Goal: Check status: Check status

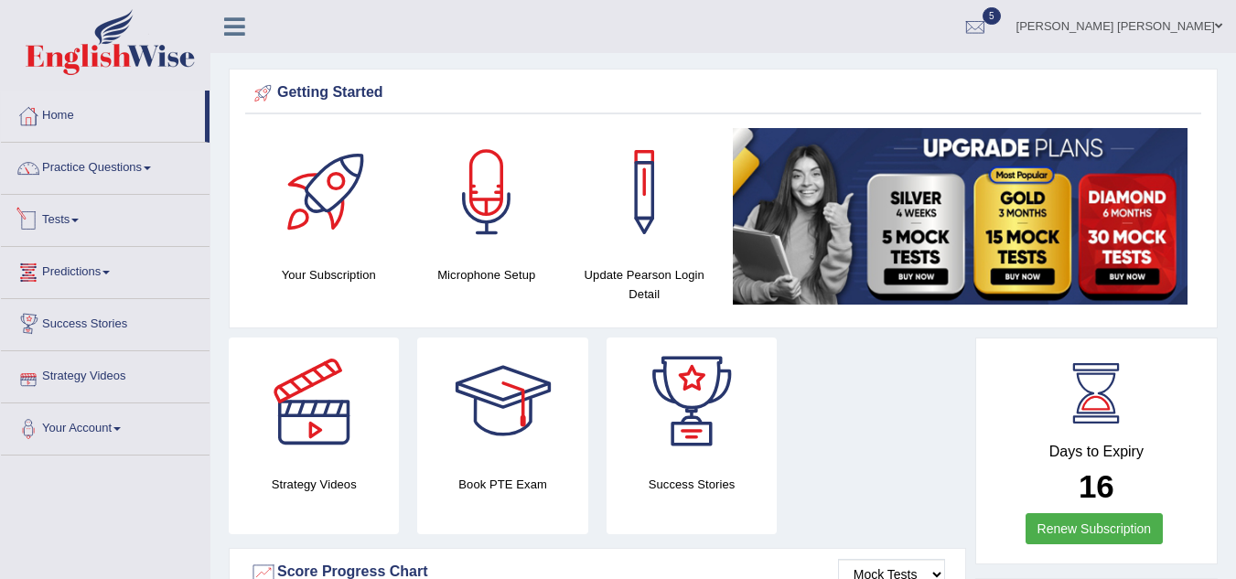
click at [59, 228] on link "Tests" at bounding box center [105, 218] width 209 height 46
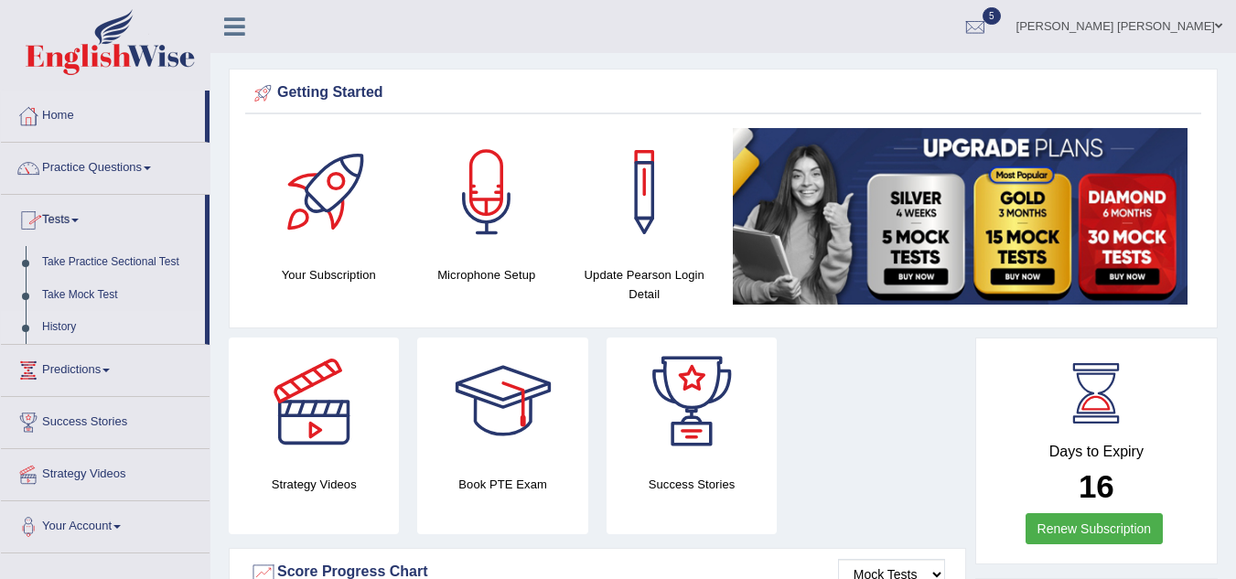
click at [58, 331] on link "History" at bounding box center [119, 327] width 171 height 33
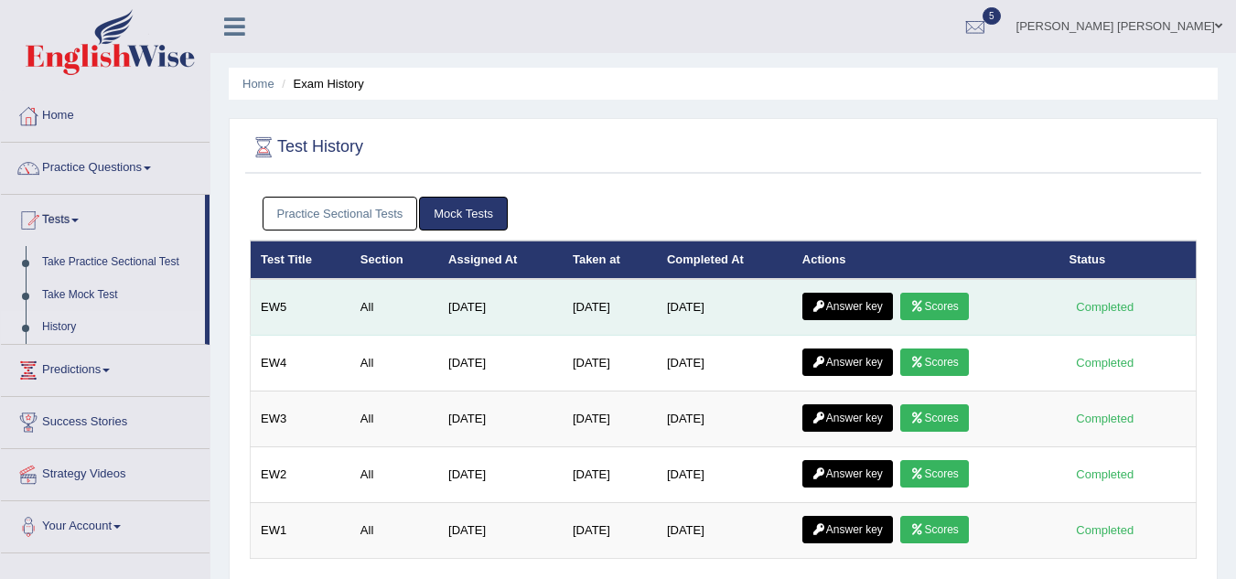
click at [952, 307] on link "Scores" at bounding box center [934, 306] width 68 height 27
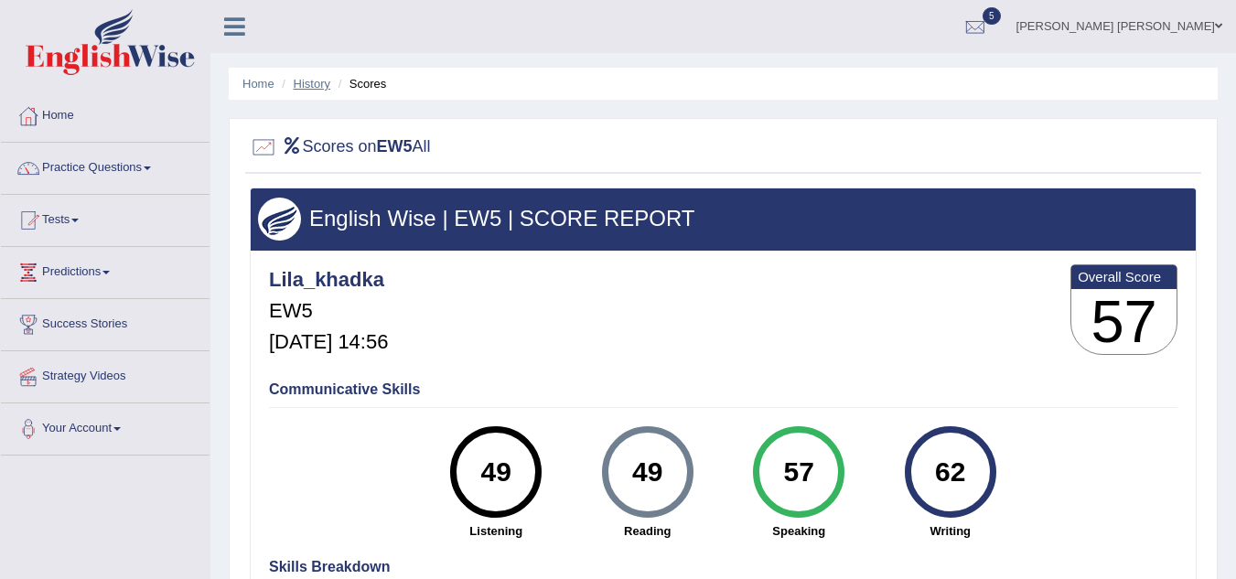
click at [311, 83] on link "History" at bounding box center [312, 84] width 37 height 14
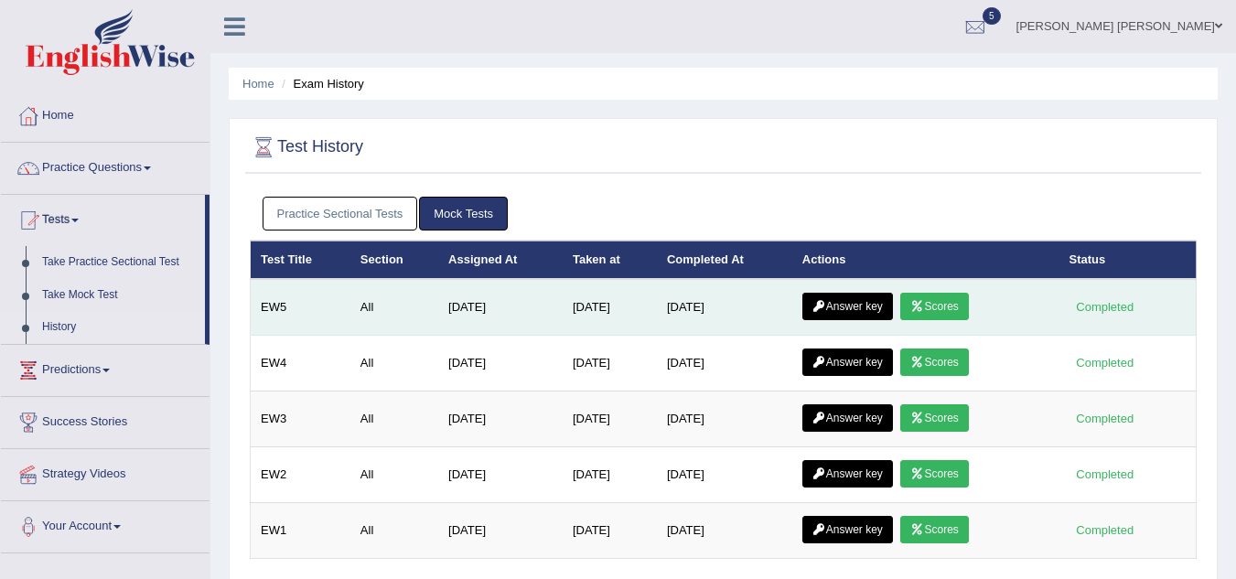
click at [855, 307] on link "Answer key" at bounding box center [848, 306] width 91 height 27
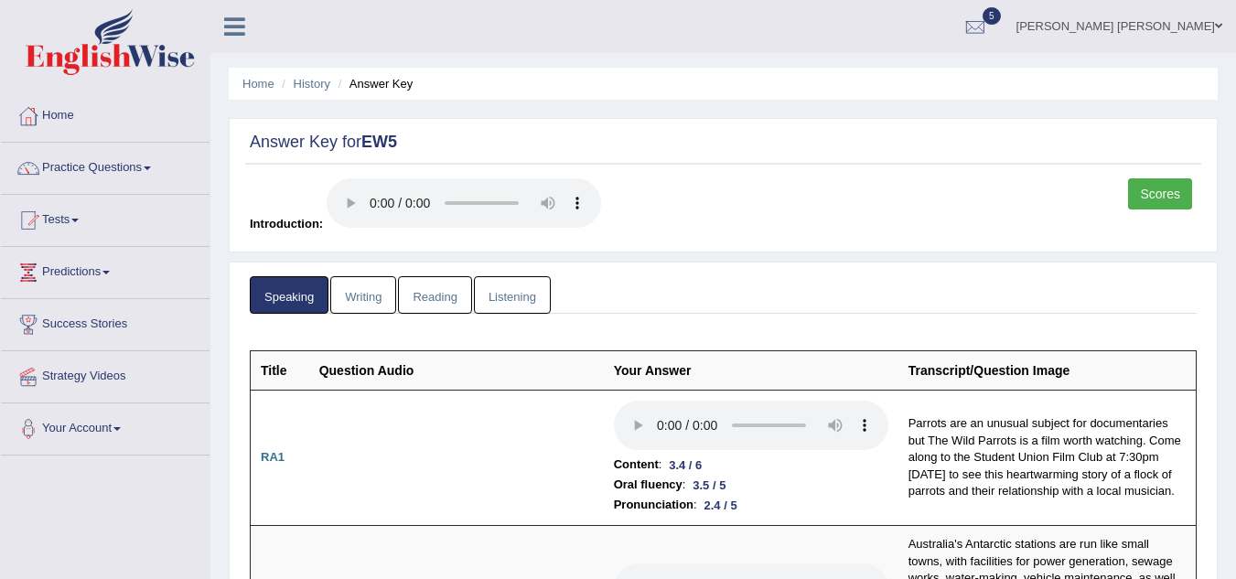
click at [374, 294] on link "Writing" at bounding box center [363, 295] width 66 height 38
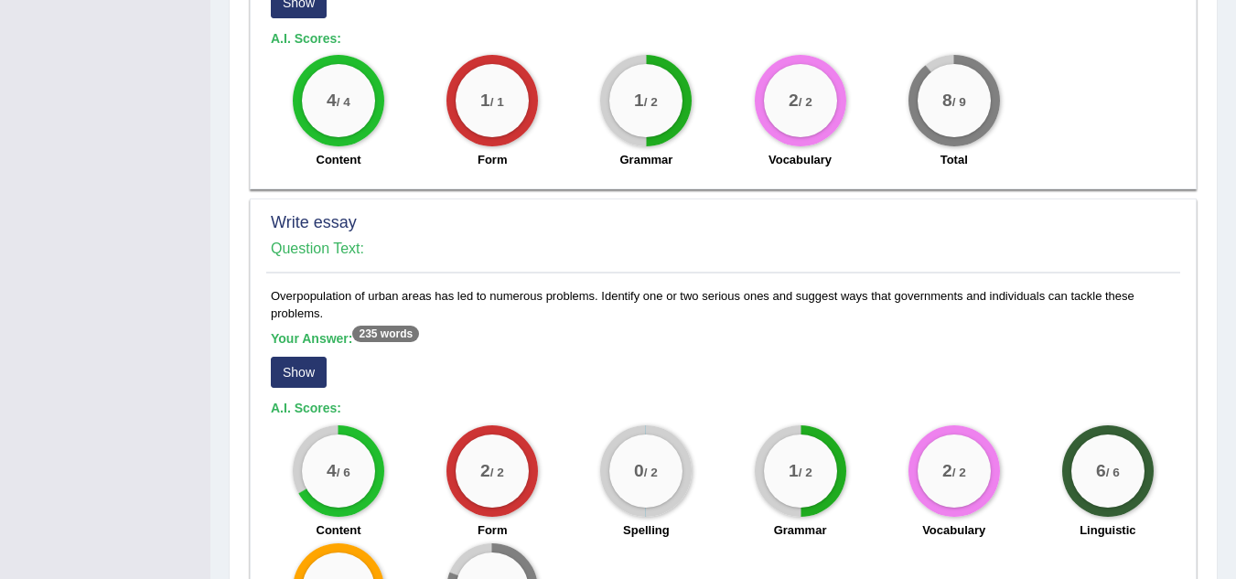
scroll to position [1241, 0]
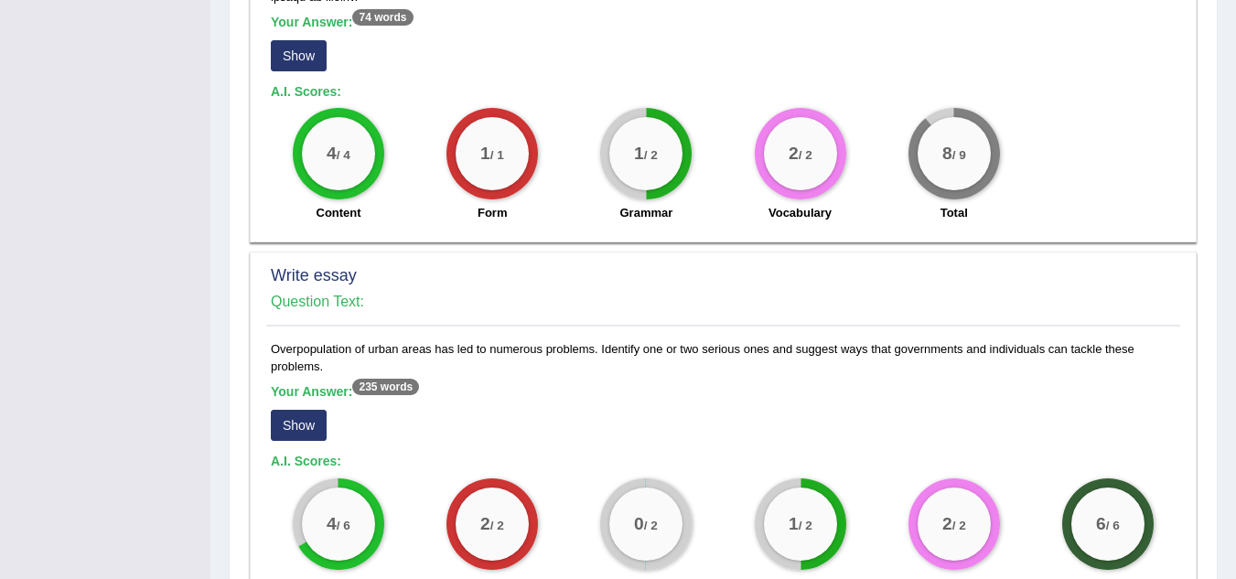
click at [289, 410] on button "Show" at bounding box center [299, 425] width 56 height 31
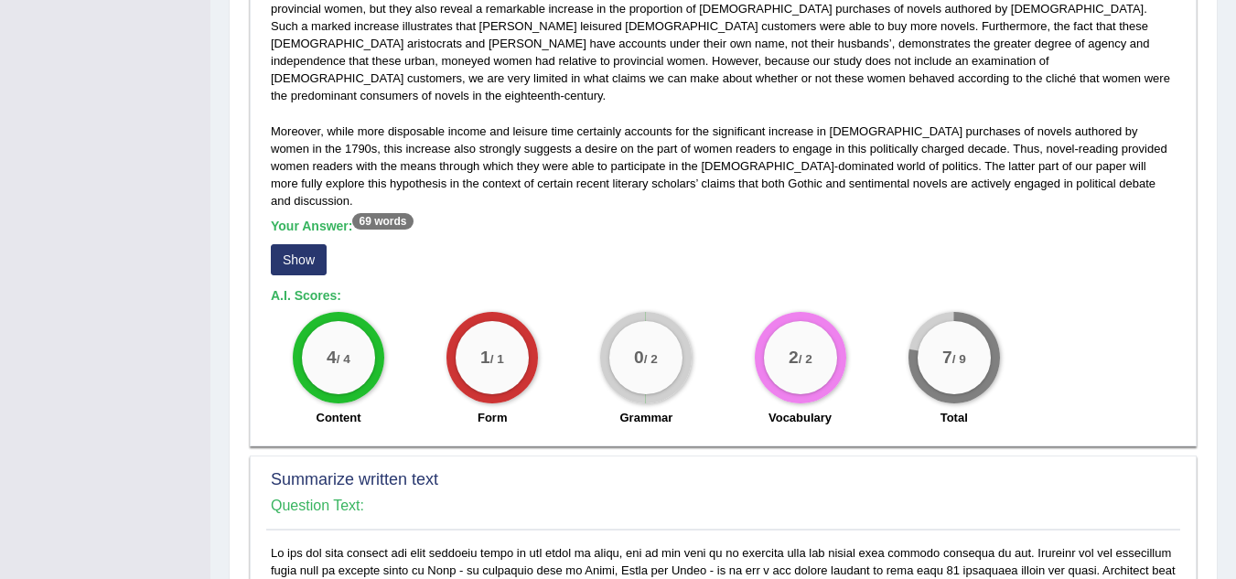
scroll to position [557, 0]
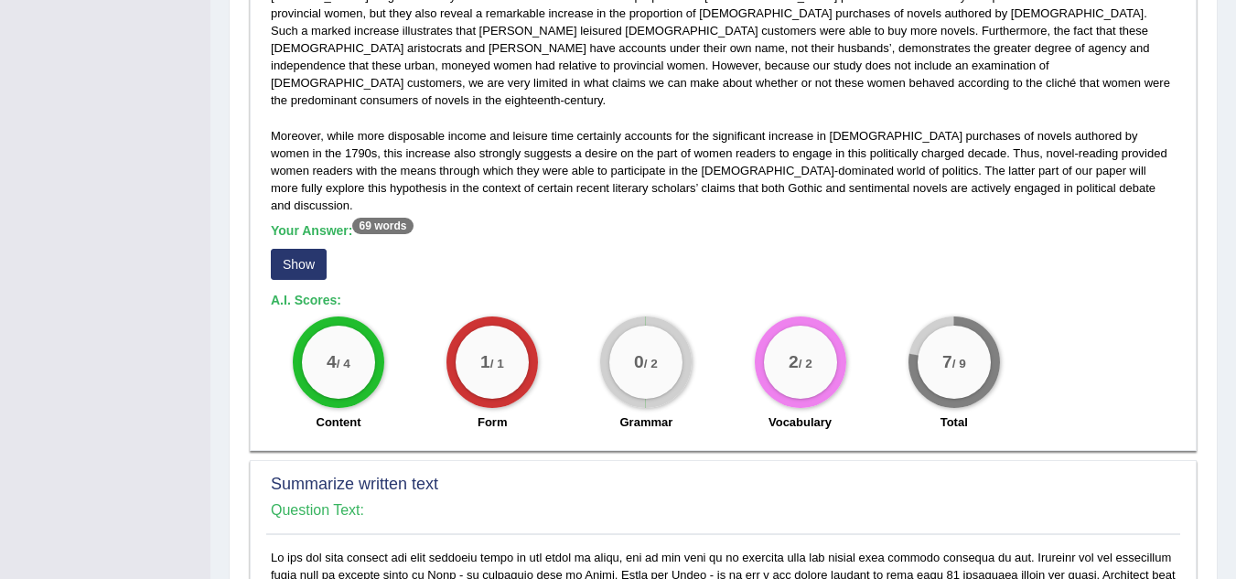
click at [299, 228] on div "Your Answer: 69 words Show" at bounding box center [723, 253] width 905 height 61
click at [297, 249] on button "Show" at bounding box center [299, 264] width 56 height 31
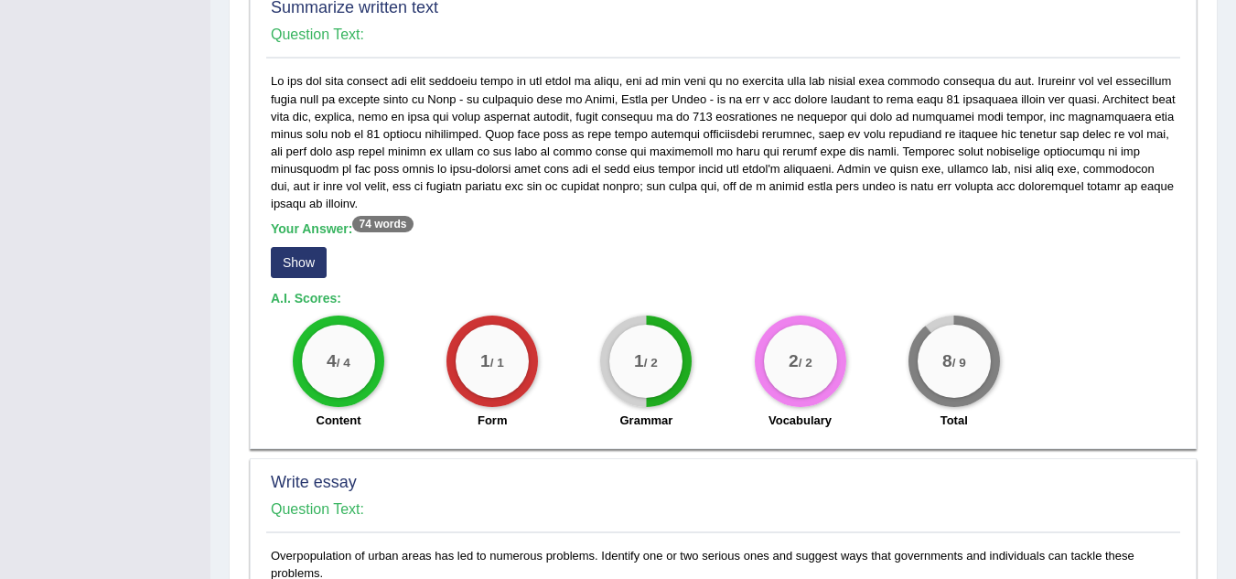
scroll to position [1180, 0]
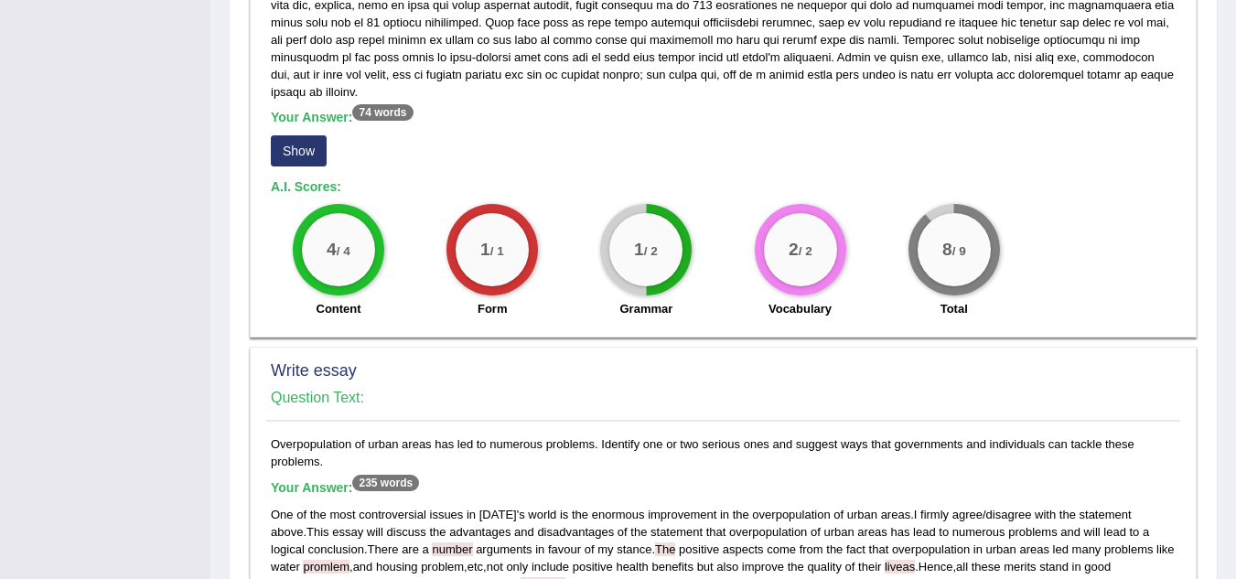
click at [295, 135] on button "Show" at bounding box center [299, 150] width 56 height 31
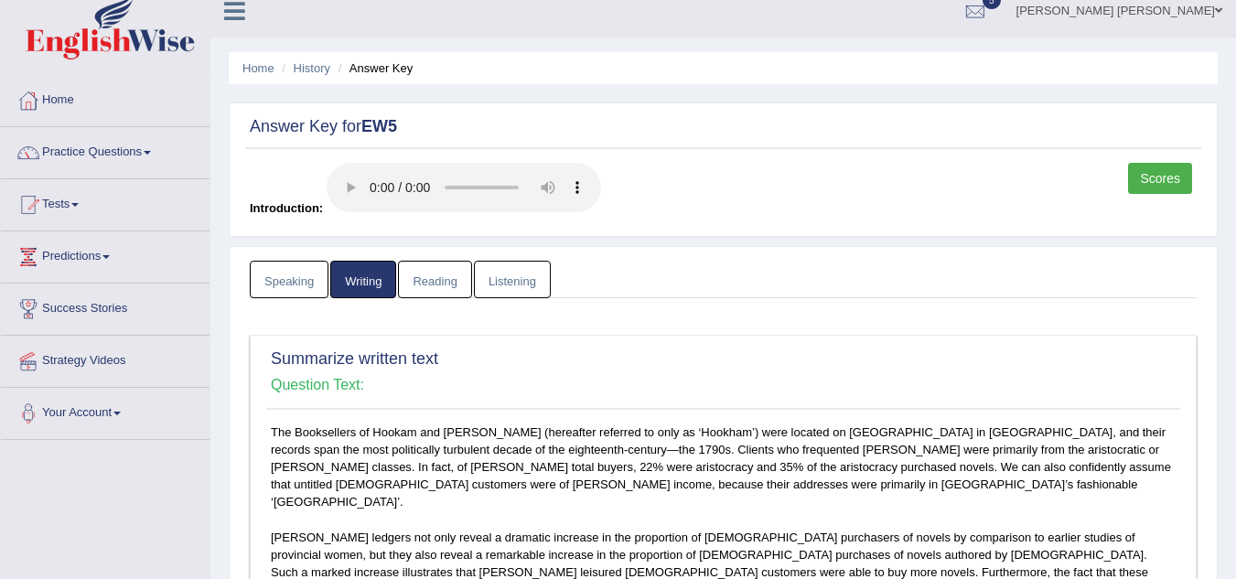
scroll to position [0, 0]
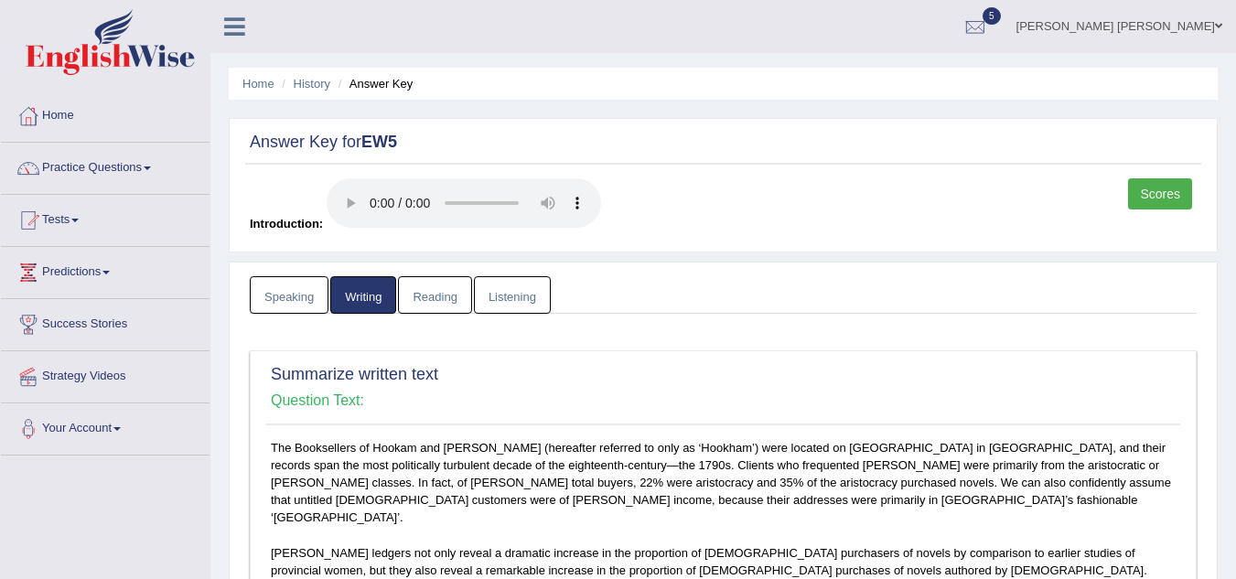
click at [452, 299] on link "Reading" at bounding box center [434, 295] width 73 height 38
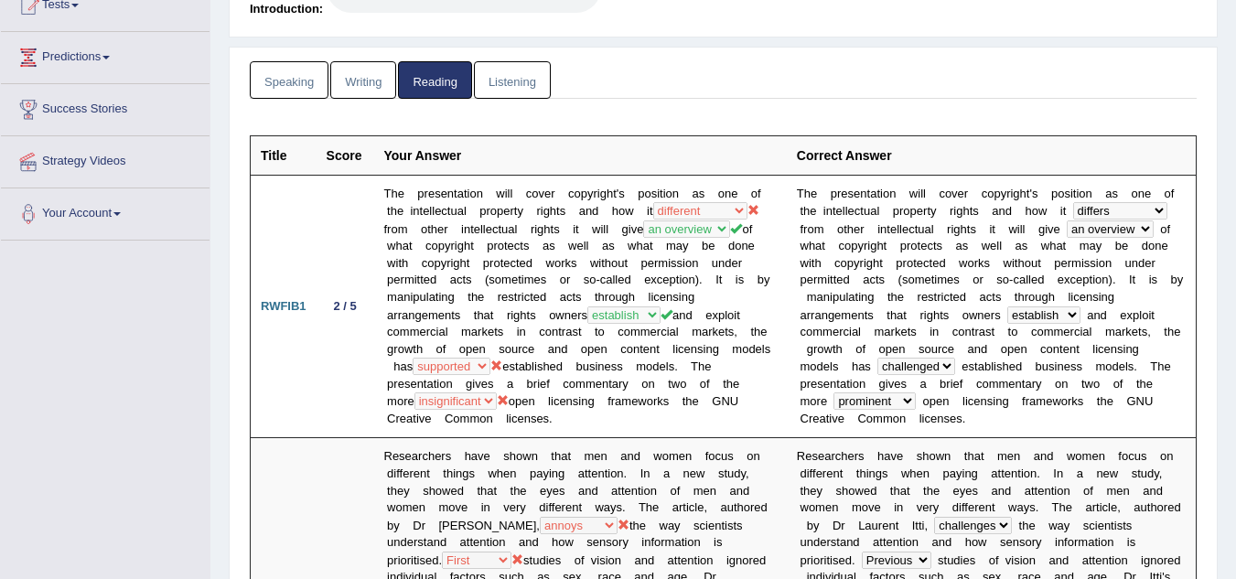
scroll to position [217, 0]
